Goal: Task Accomplishment & Management: Manage account settings

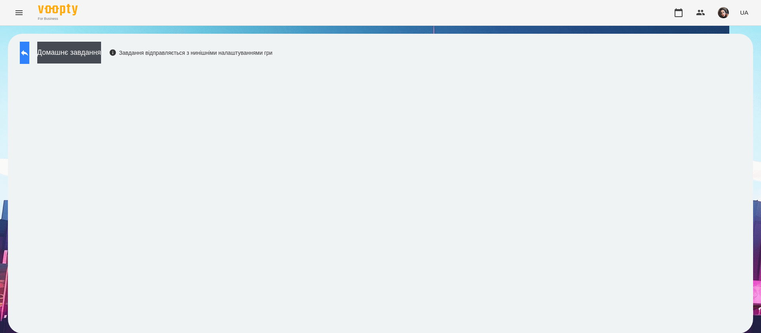
scroll to position [0, 0]
click at [28, 50] on icon at bounding box center [25, 53] width 10 height 10
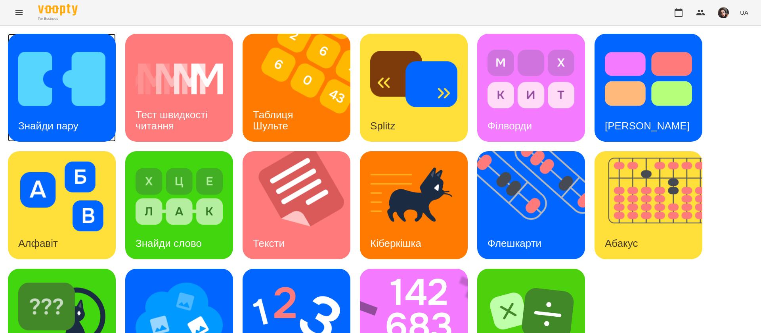
click at [82, 117] on div "Знайди пару" at bounding box center [48, 125] width 81 height 31
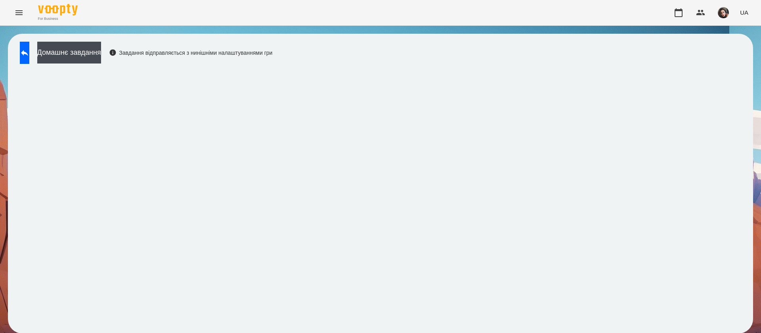
scroll to position [0, 0]
click at [28, 52] on icon at bounding box center [24, 53] width 7 height 6
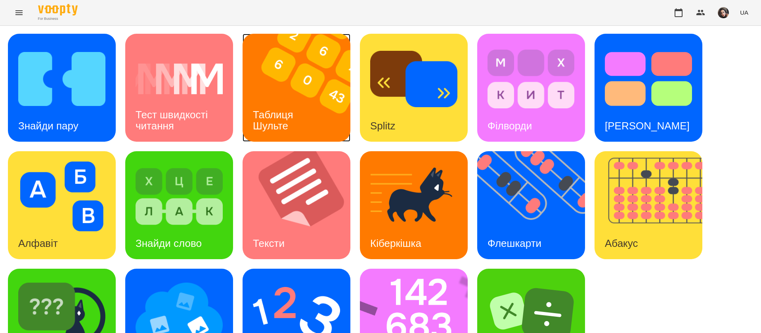
click at [298, 95] on img at bounding box center [302, 88] width 118 height 108
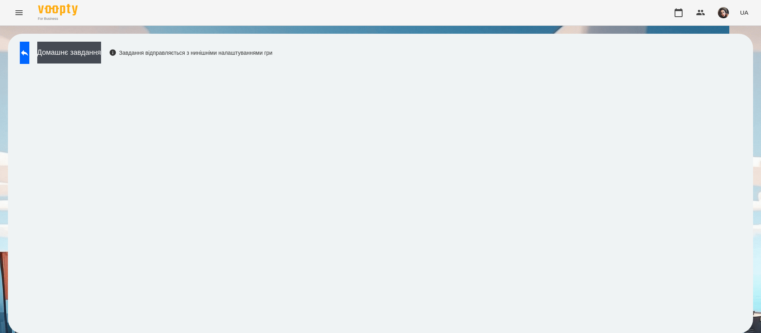
click at [35, 64] on div "Домашнє завдання Завдання відправляється з нинішніми налаштуваннями гри" at bounding box center [144, 55] width 257 height 26
click at [28, 54] on icon at bounding box center [24, 53] width 7 height 6
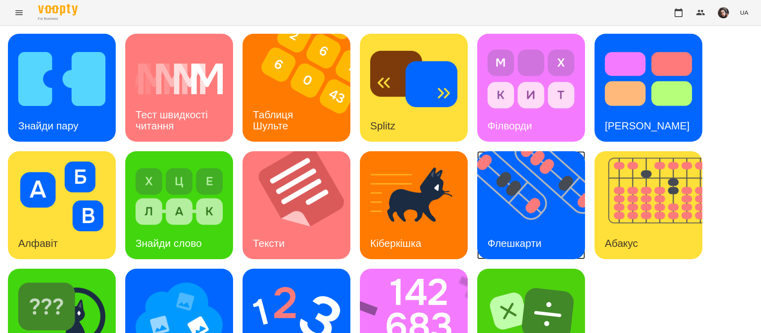
click at [501, 196] on img at bounding box center [536, 205] width 118 height 108
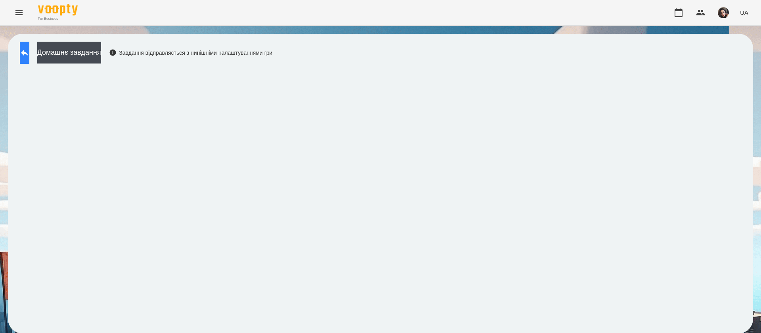
click at [29, 61] on button at bounding box center [25, 53] width 10 height 22
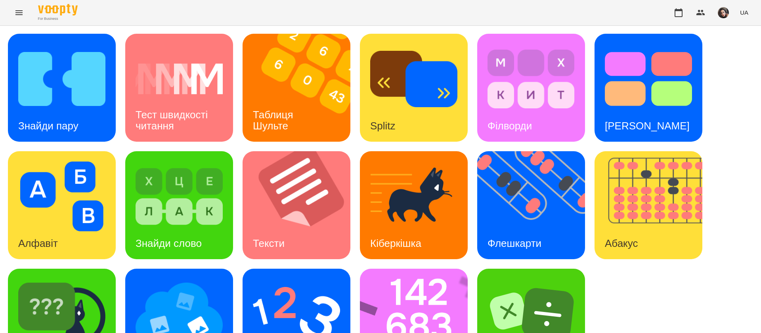
scroll to position [52, 0]
click at [423, 268] on img at bounding box center [419, 322] width 118 height 108
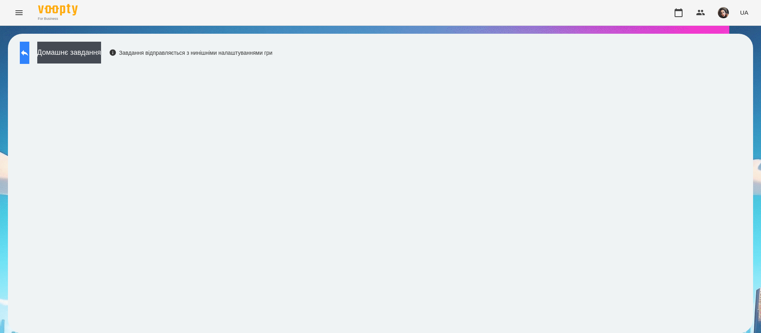
click at [29, 49] on icon at bounding box center [25, 53] width 10 height 10
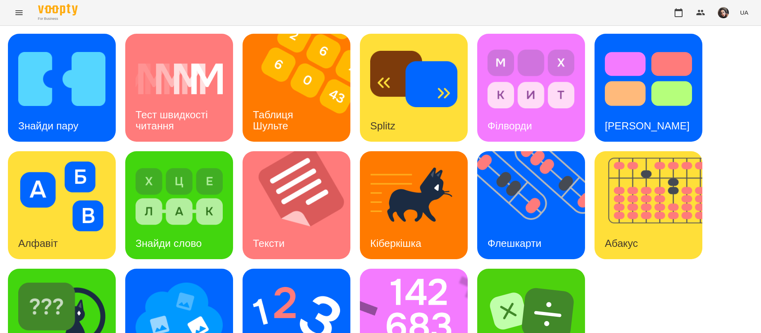
scroll to position [52, 0]
click at [283, 280] on img at bounding box center [296, 314] width 87 height 70
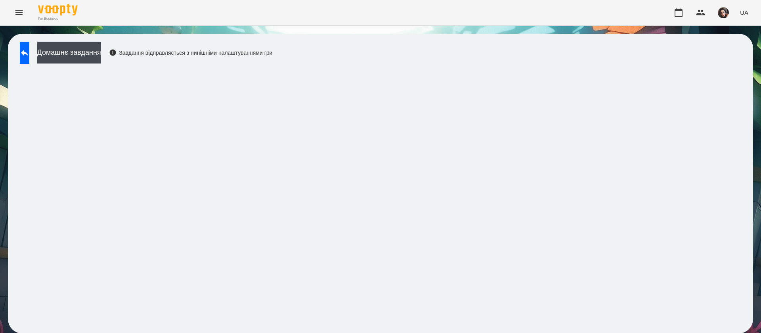
scroll to position [0, 0]
click at [23, 54] on button at bounding box center [25, 53] width 10 height 22
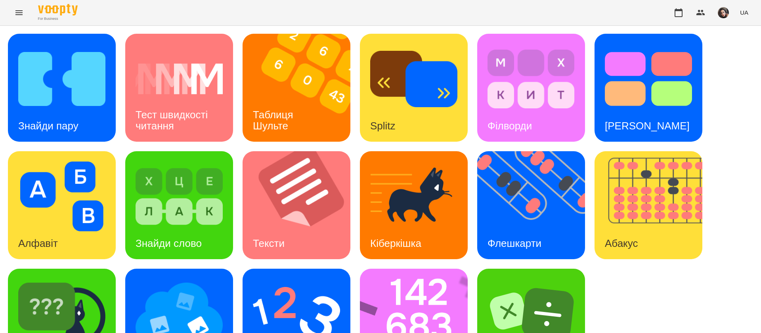
scroll to position [52, 0]
click at [102, 279] on img at bounding box center [61, 314] width 87 height 70
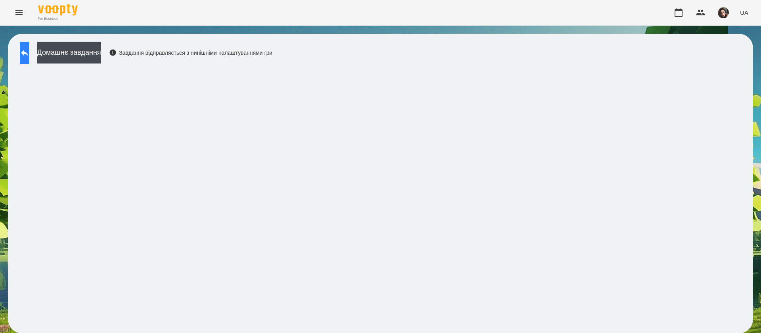
click at [29, 46] on button at bounding box center [25, 53] width 10 height 22
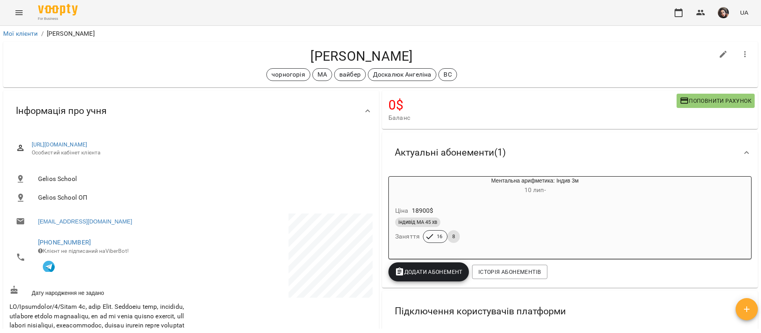
click at [20, 11] on icon "Menu" at bounding box center [19, 13] width 10 height 10
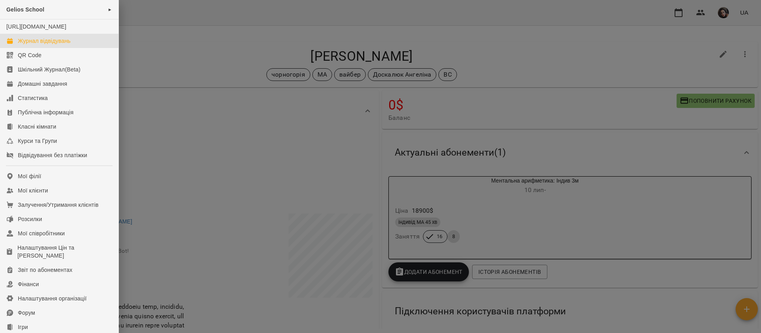
click at [41, 45] on div "Журнал відвідувань" at bounding box center [44, 41] width 53 height 8
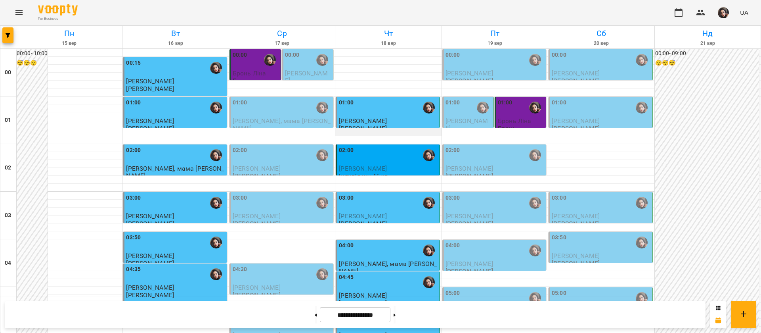
scroll to position [535, 0]
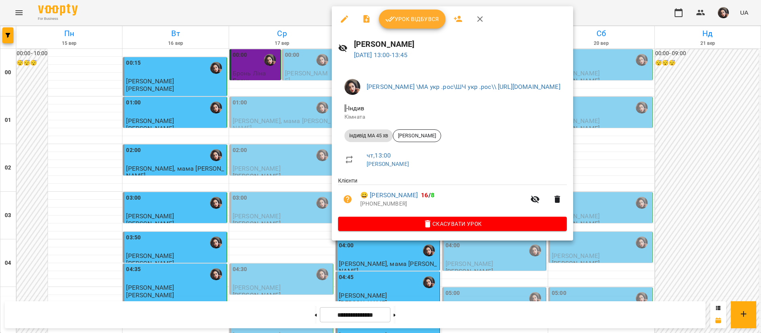
click at [401, 15] on span "Урок відбувся" at bounding box center [412, 19] width 54 height 10
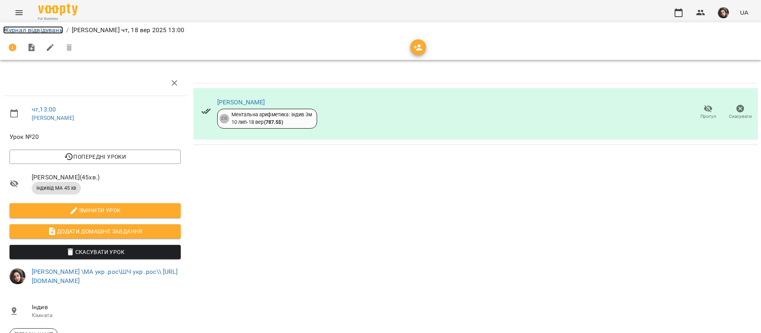
click at [39, 31] on link "Журнал відвідувань" at bounding box center [33, 30] width 60 height 8
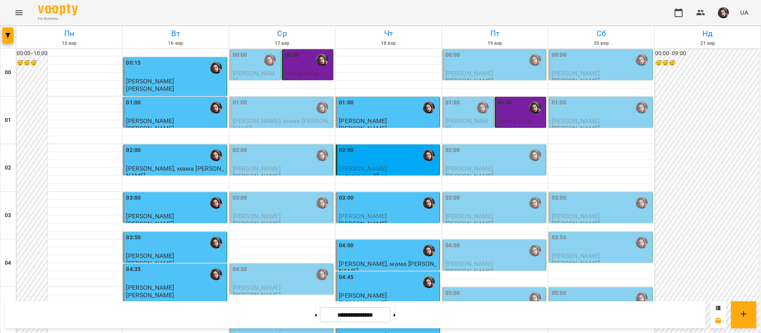
scroll to position [834, 0]
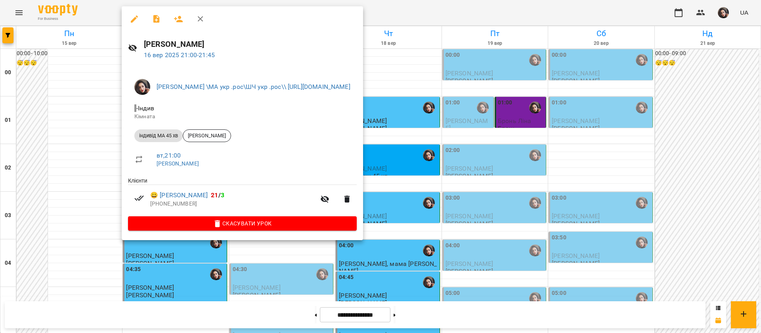
click at [471, 14] on div at bounding box center [380, 166] width 761 height 333
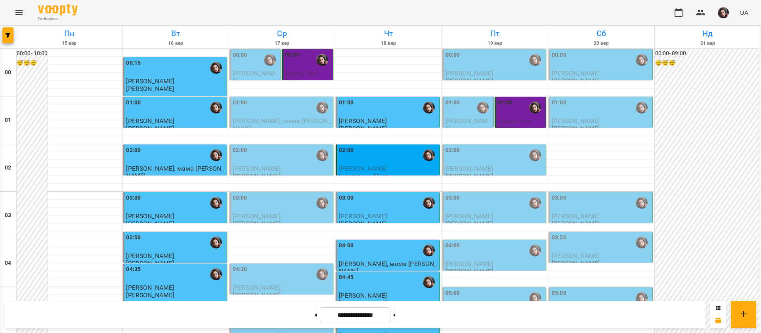
scroll to position [656, 0]
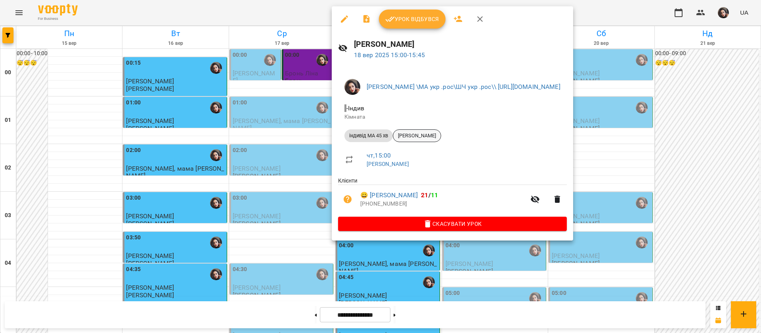
click at [419, 134] on span "[PERSON_NAME]" at bounding box center [417, 135] width 48 height 7
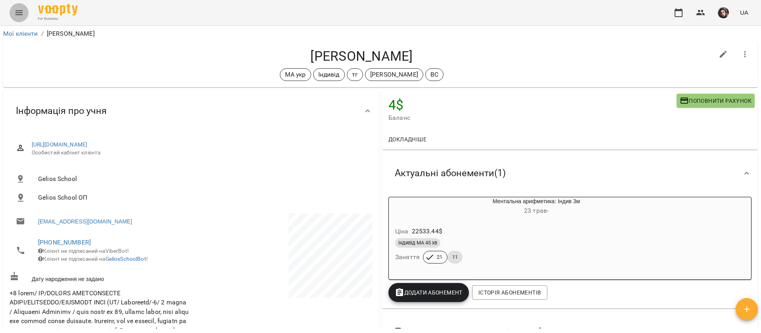
click at [15, 11] on icon "Menu" at bounding box center [18, 12] width 7 height 5
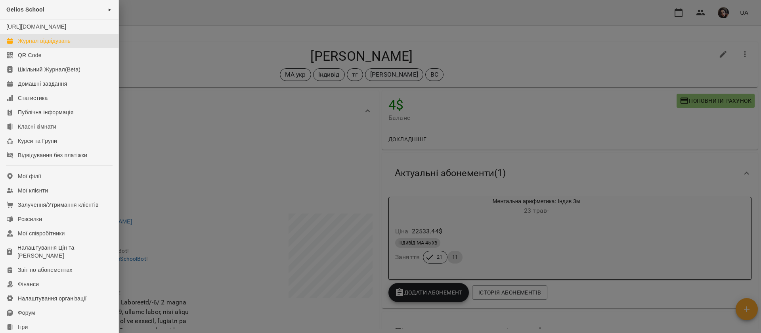
click at [22, 45] on div "Журнал відвідувань" at bounding box center [44, 41] width 53 height 8
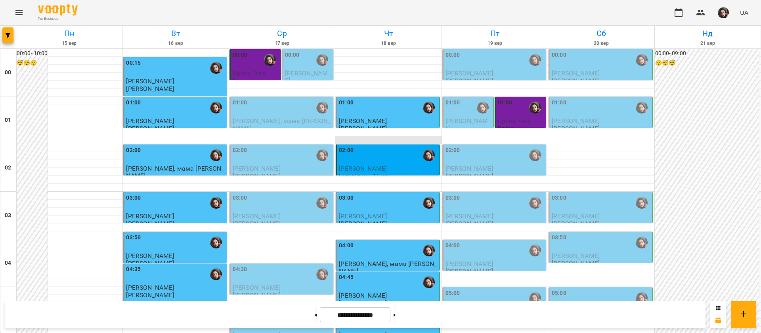
scroll to position [595, 0]
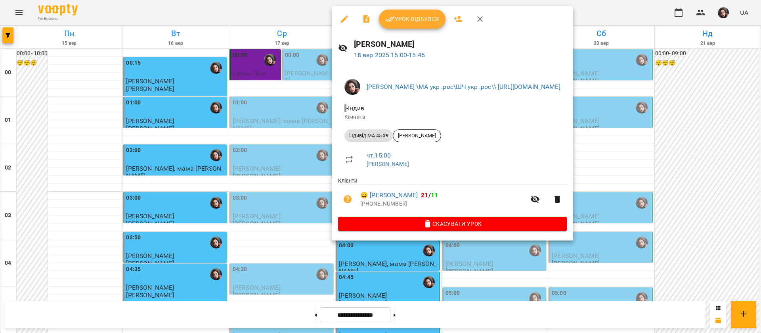
click at [396, 30] on div "Урок відбувся" at bounding box center [452, 18] width 241 height 25
click at [401, 21] on span "Урок відбувся" at bounding box center [412, 19] width 54 height 10
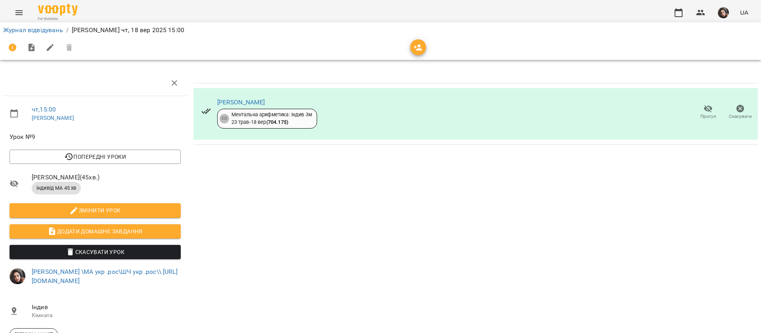
click at [18, 24] on div "Журнал відвідувань / Гусак Олена чт, 18 вер 2025 15:00" at bounding box center [381, 30] width 758 height 13
click at [18, 34] on li "Журнал відвідувань" at bounding box center [33, 30] width 60 height 10
click at [18, 28] on link "Журнал відвідувань" at bounding box center [33, 30] width 60 height 8
